Goal: Complete application form: Complete application form

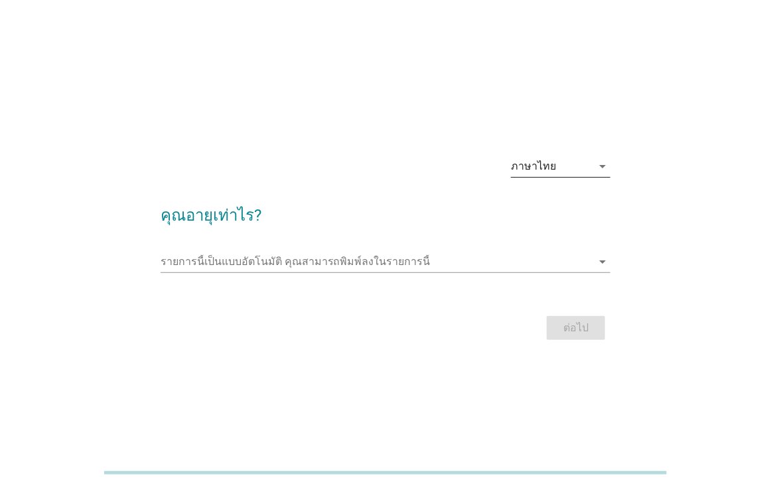
click at [559, 167] on div "ภาษาไทย" at bounding box center [551, 166] width 81 height 21
click at [448, 153] on div "ภาษาไทย arrow_drop_down" at bounding box center [385, 167] width 450 height 45
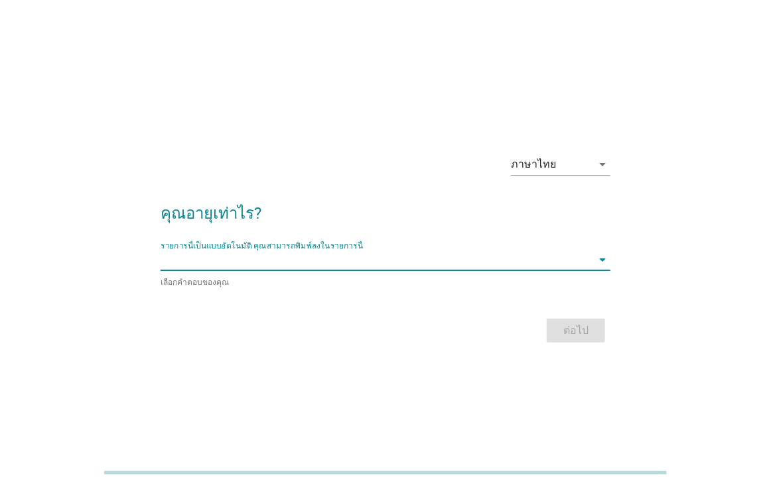
click at [376, 263] on input "รายการนี้เป็นแบบอัตโนมัติ คุณสามารถพิมพ์ลงในรายการนี้" at bounding box center [376, 259] width 432 height 21
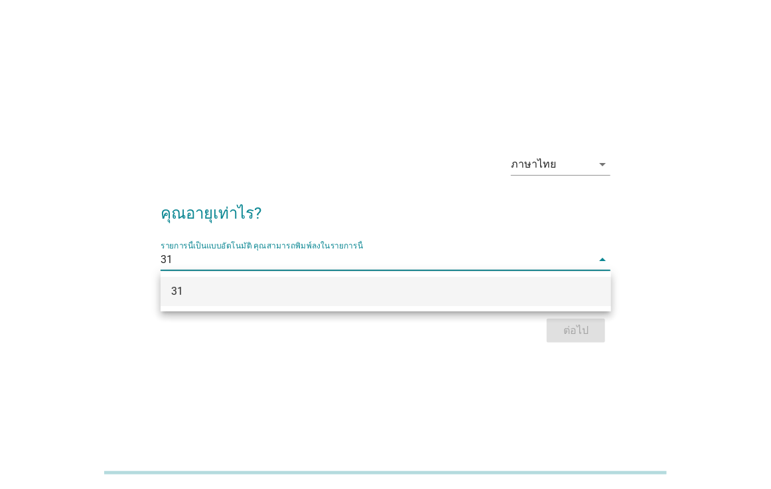
type input "31"
click at [535, 371] on div "ภาษาไทย arrow_drop_down คุณอายุเท่าไร? รายการนี้เป็นแบบอัตโนมัติ [PERSON_NAME]พ…" at bounding box center [385, 245] width 739 height 257
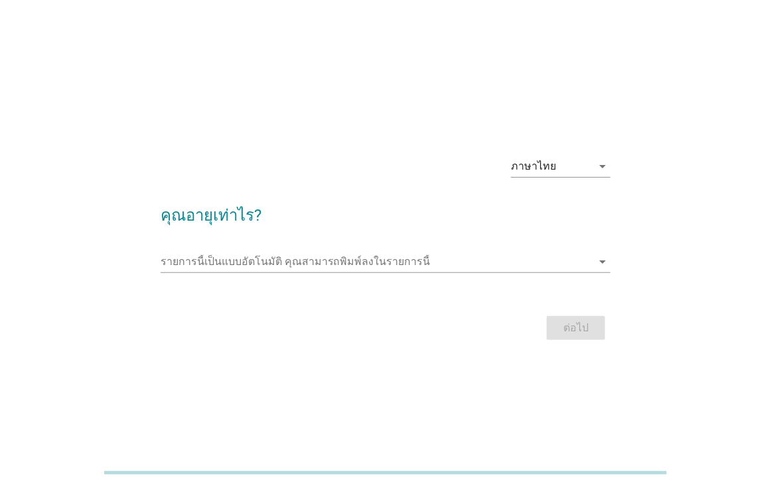
click at [566, 338] on div "ต่อไป" at bounding box center [385, 328] width 450 height 32
click at [320, 258] on input "รายการนี้เป็นแบบอัตโนมัติ คุณสามารถพิมพ์ลงในรายการนี้" at bounding box center [376, 261] width 432 height 21
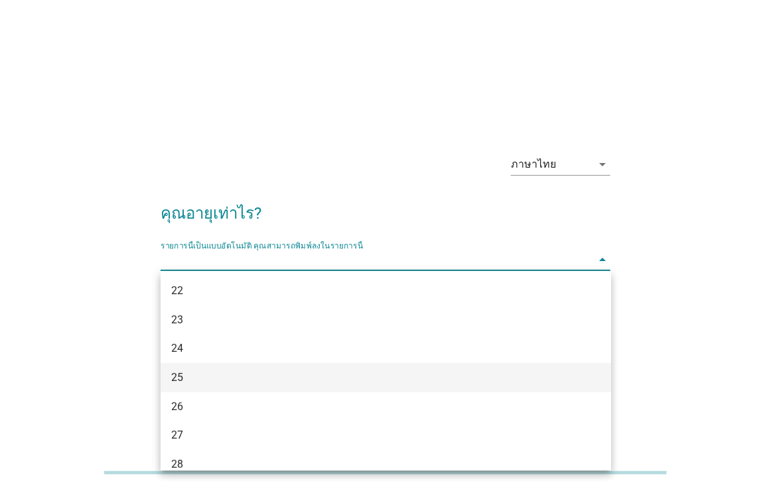
scroll to position [265, 0]
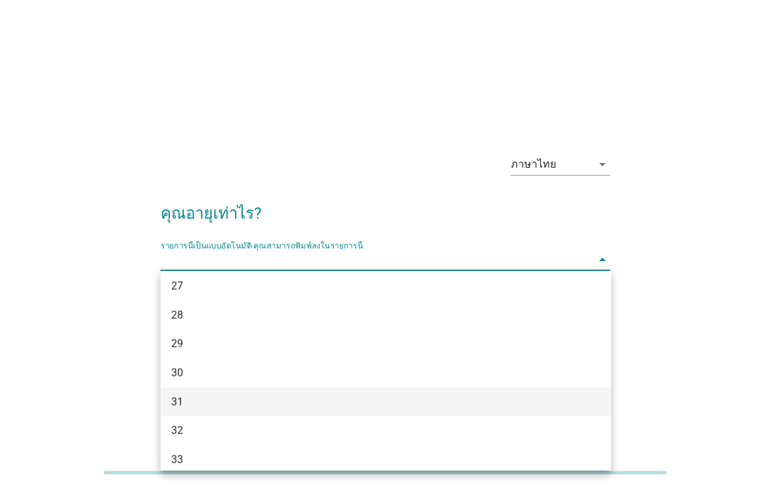
click at [251, 407] on div "31" at bounding box center [367, 403] width 393 height 16
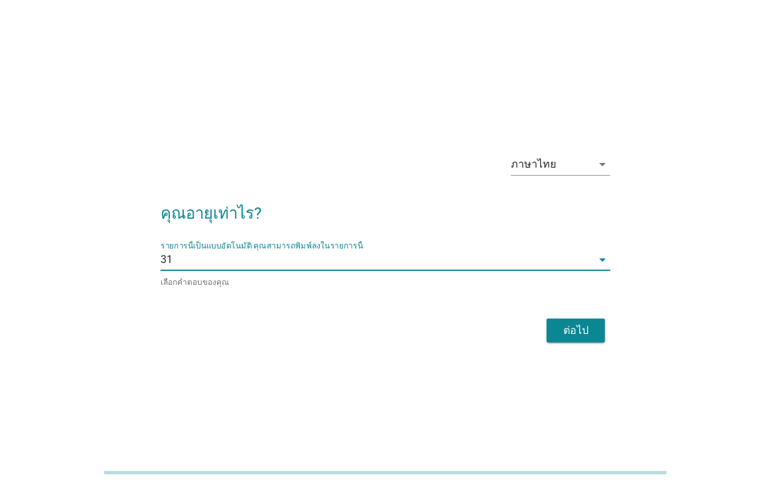
click at [554, 330] on button "ต่อไป" at bounding box center [575, 331] width 58 height 24
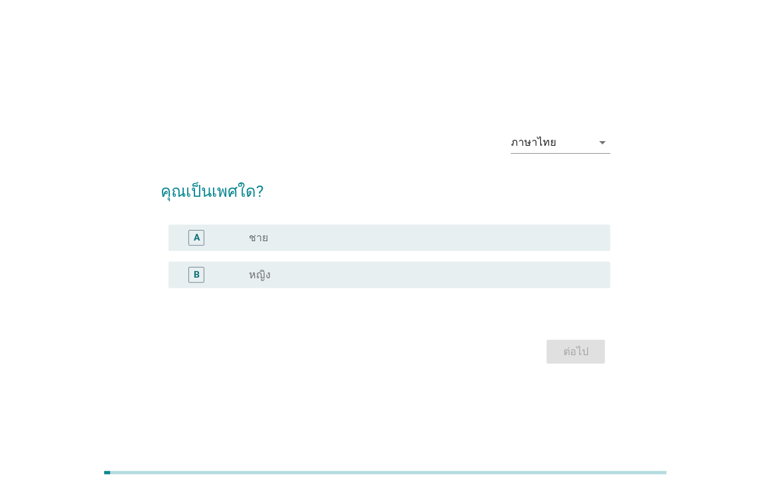
click at [235, 275] on div "B" at bounding box center [214, 275] width 70 height 16
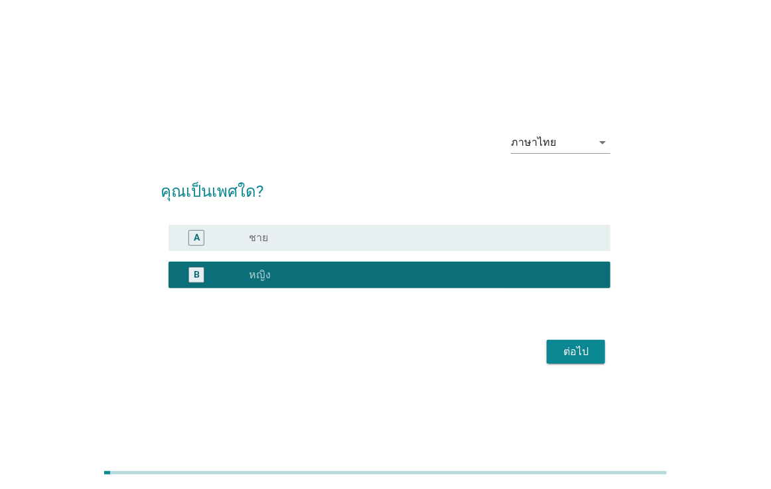
click at [576, 357] on div "ต่อไป" at bounding box center [575, 352] width 37 height 16
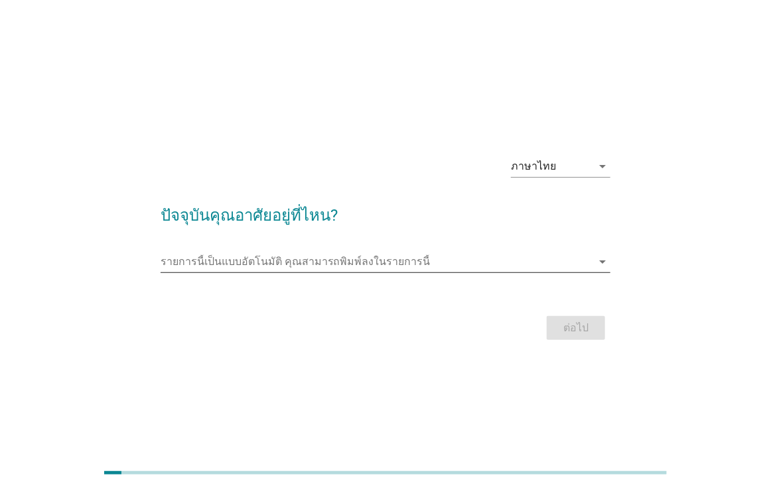
click at [388, 265] on input "รายการนี้เป็นแบบอัตโนมัติ คุณสามารถพิมพ์ลงในรายการนี้" at bounding box center [376, 261] width 432 height 21
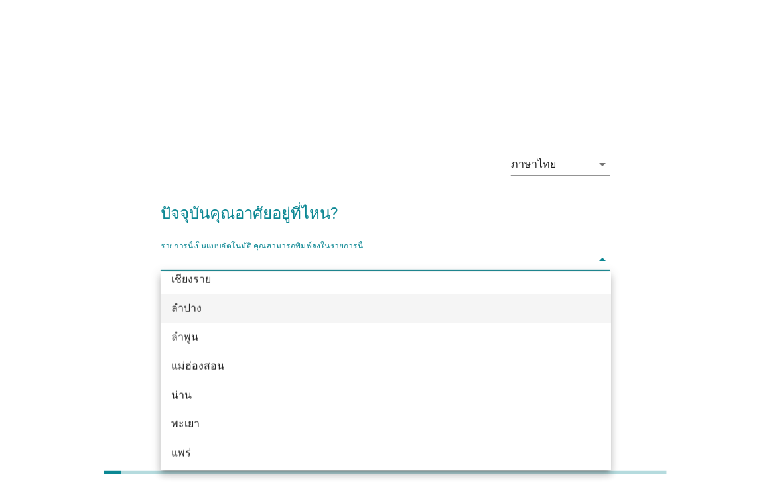
scroll to position [597, 0]
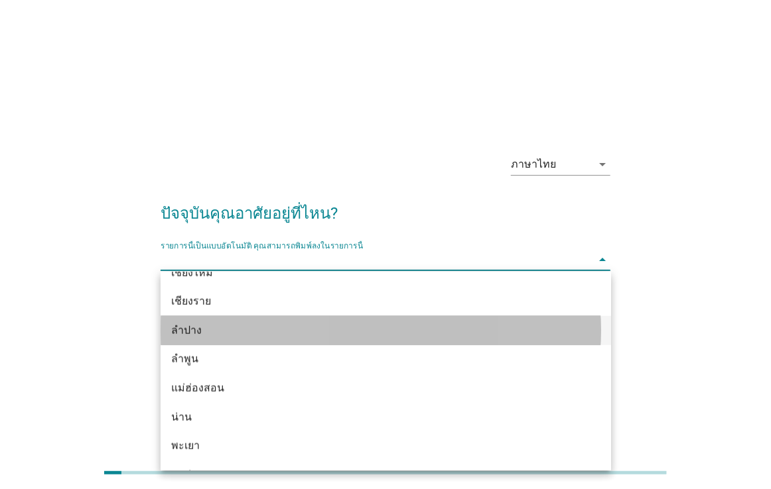
click at [192, 342] on div "ลำปาง" at bounding box center [385, 330] width 450 height 29
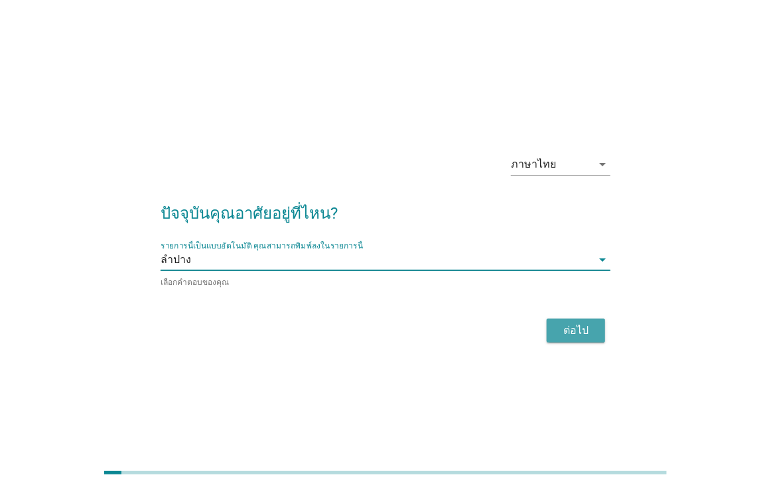
click at [566, 331] on div "ต่อไป" at bounding box center [575, 331] width 37 height 16
